Goal: Task Accomplishment & Management: Manage account settings

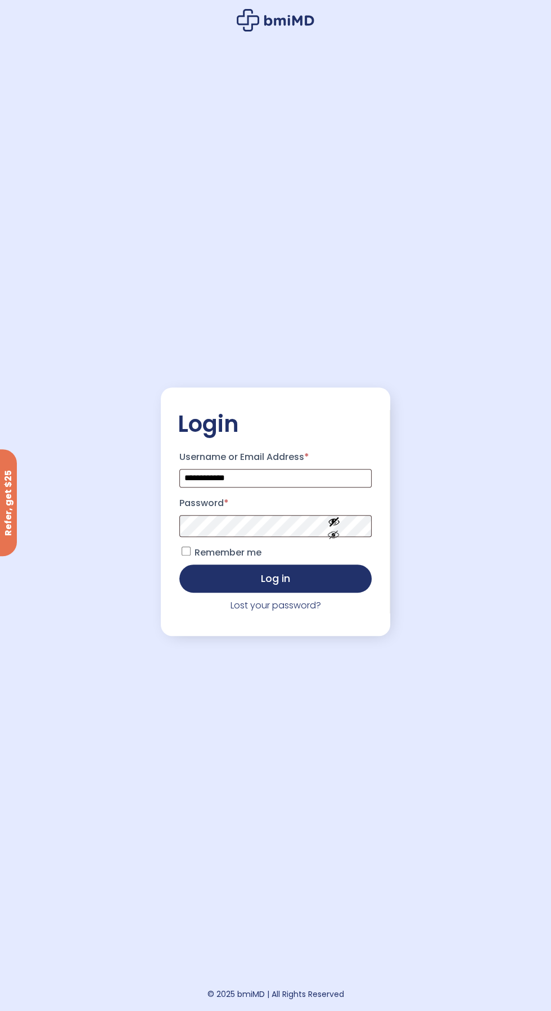
click at [179, 565] on button "Log in" at bounding box center [275, 579] width 192 height 28
click at [339, 592] on button "Log in" at bounding box center [275, 577] width 192 height 28
click at [295, 592] on button "Log in" at bounding box center [275, 577] width 192 height 28
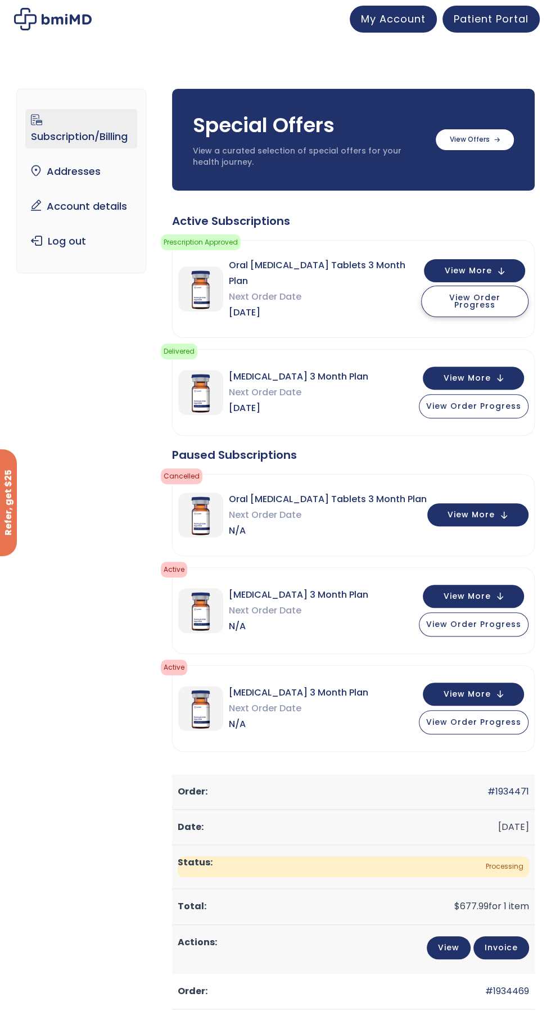
click at [489, 303] on button "View Order Progress" at bounding box center [474, 301] width 107 height 31
